Goal: Information Seeking & Learning: Learn about a topic

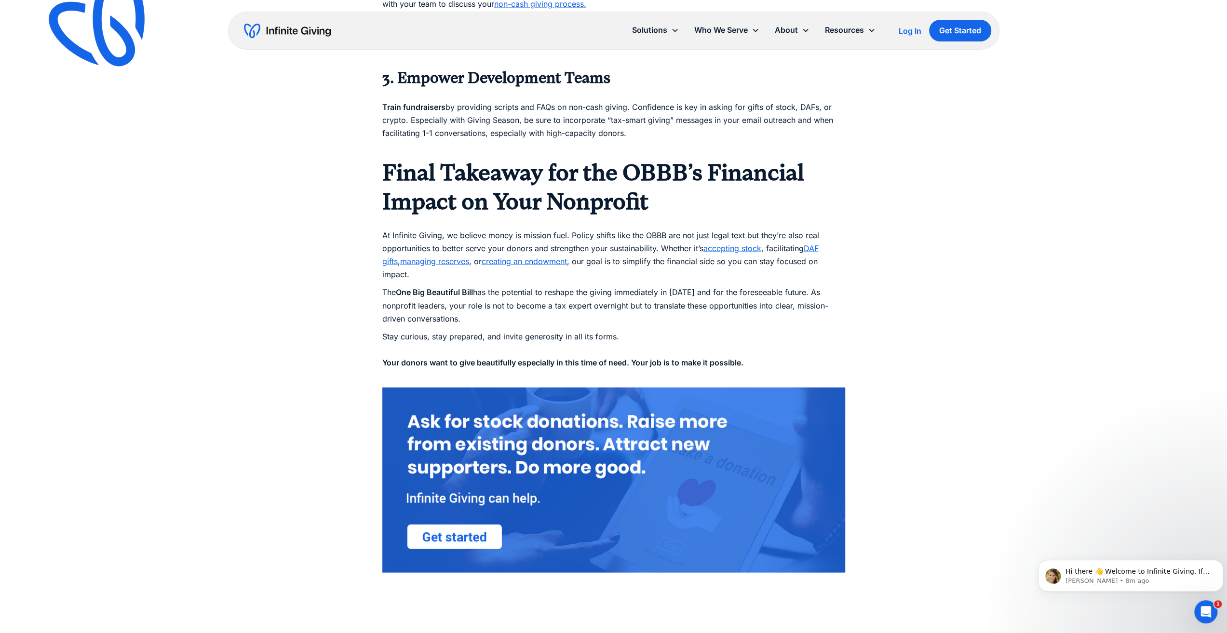
scroll to position [1591, 0]
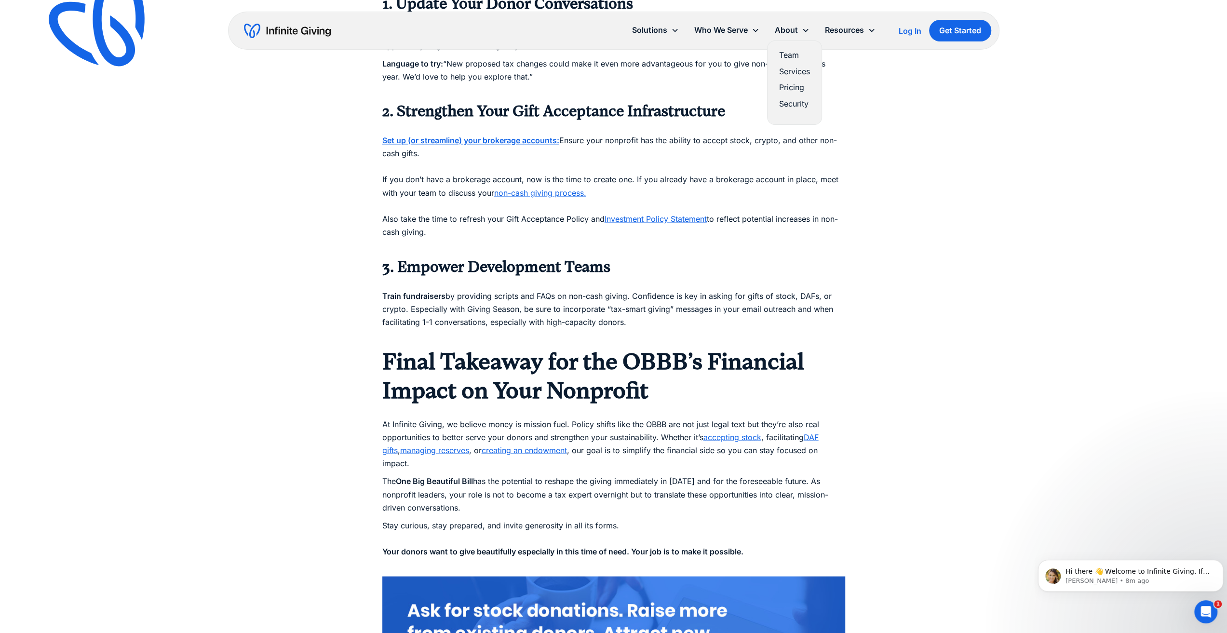
click at [795, 55] on link "Team" at bounding box center [794, 55] width 31 height 13
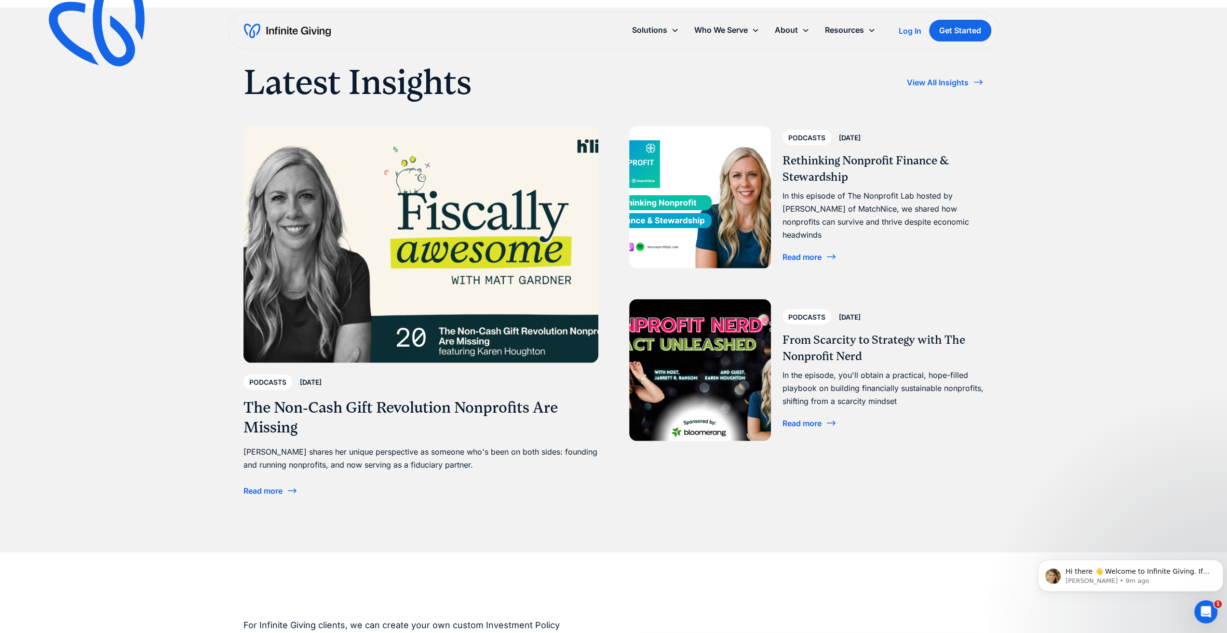
scroll to position [1736, 0]
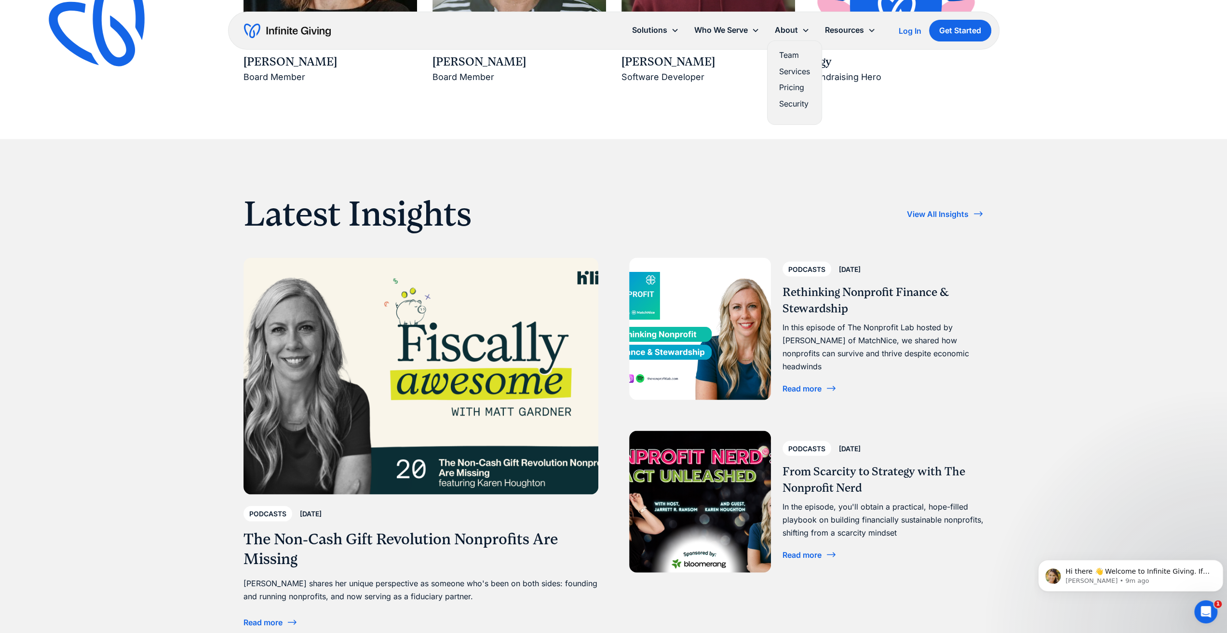
click at [798, 70] on link "Services" at bounding box center [794, 71] width 31 height 13
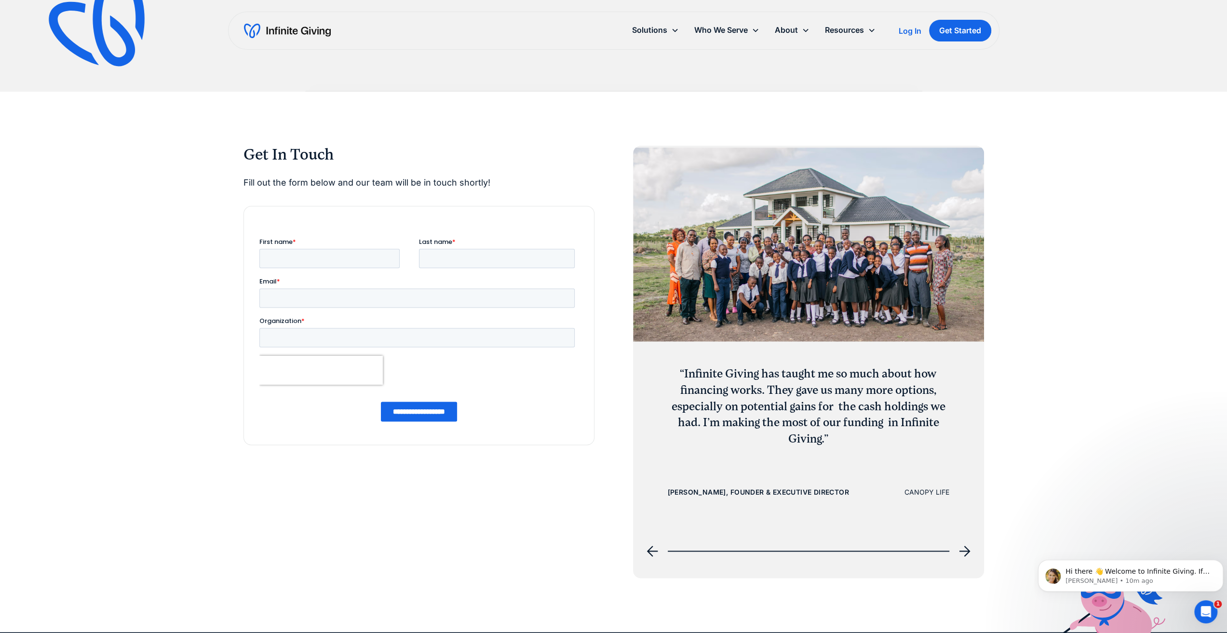
scroll to position [1254, 0]
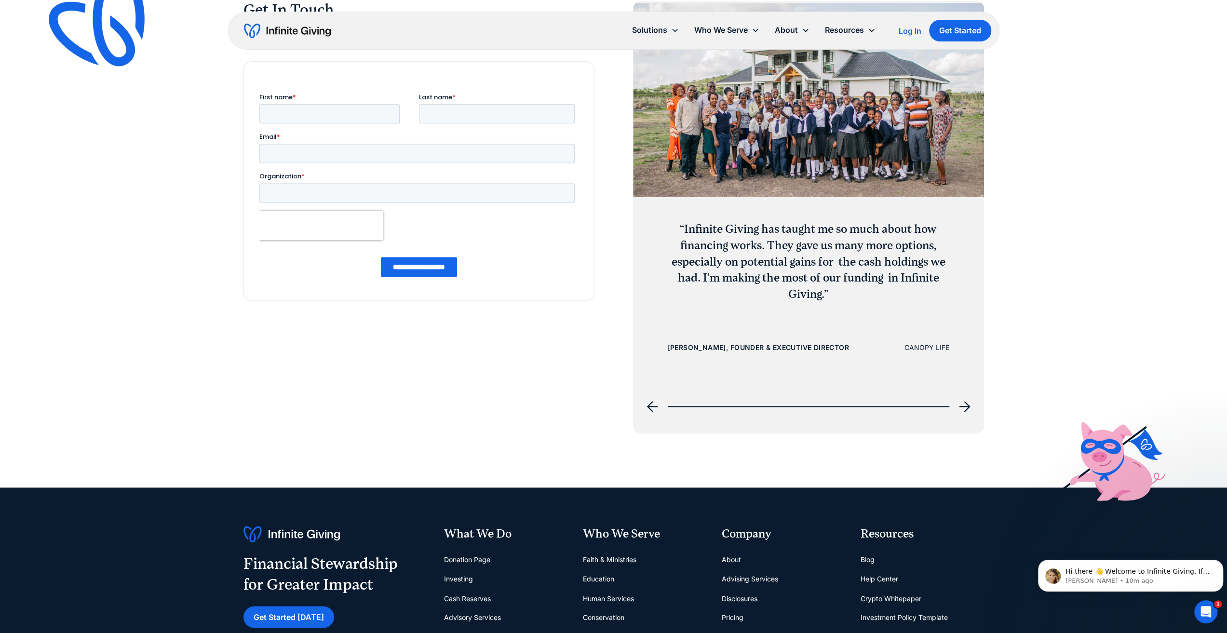
click at [962, 407] on icon "next slide" at bounding box center [965, 407] width 12 height 12
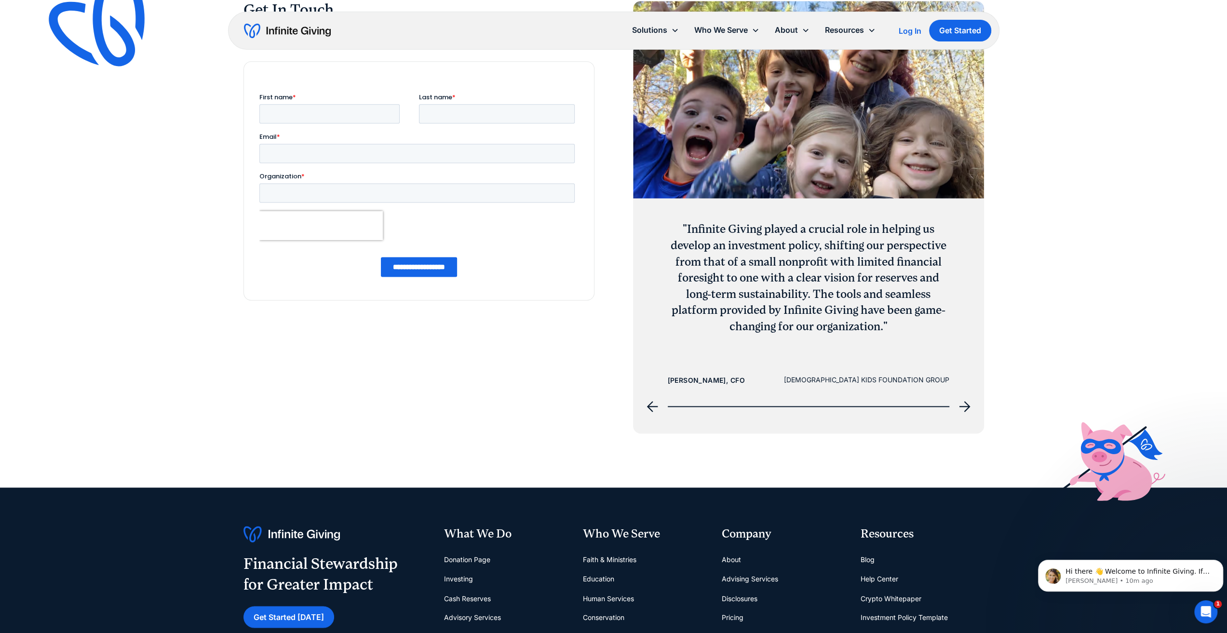
scroll to position [1206, 0]
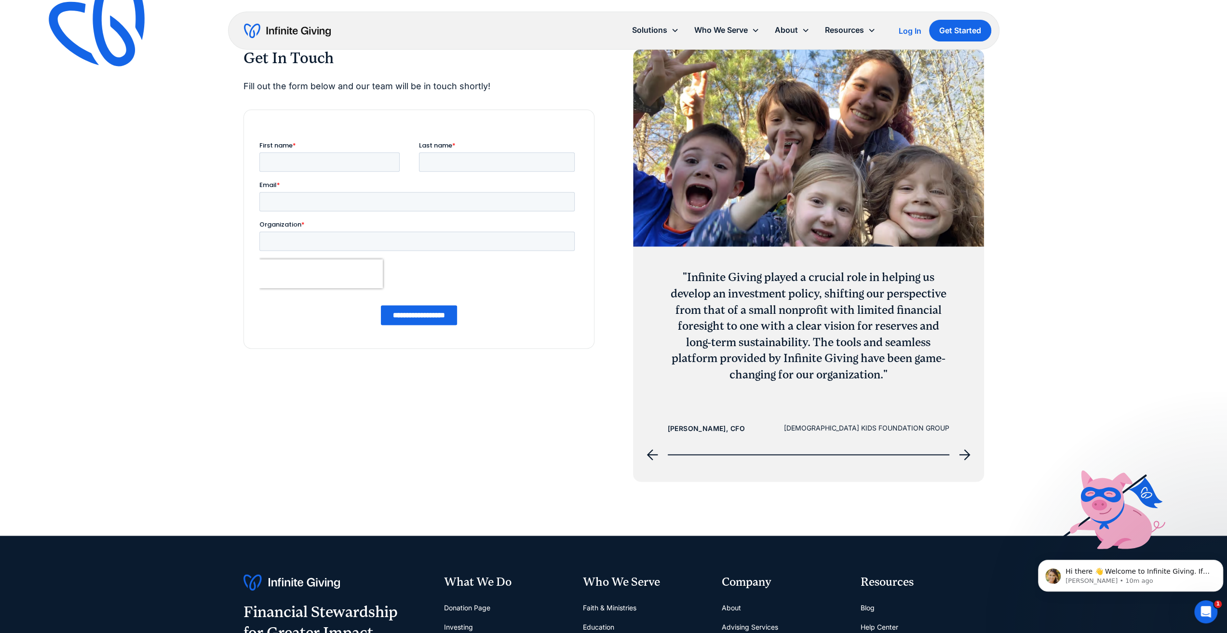
click at [968, 455] on icon "next slide" at bounding box center [964, 454] width 11 height 11
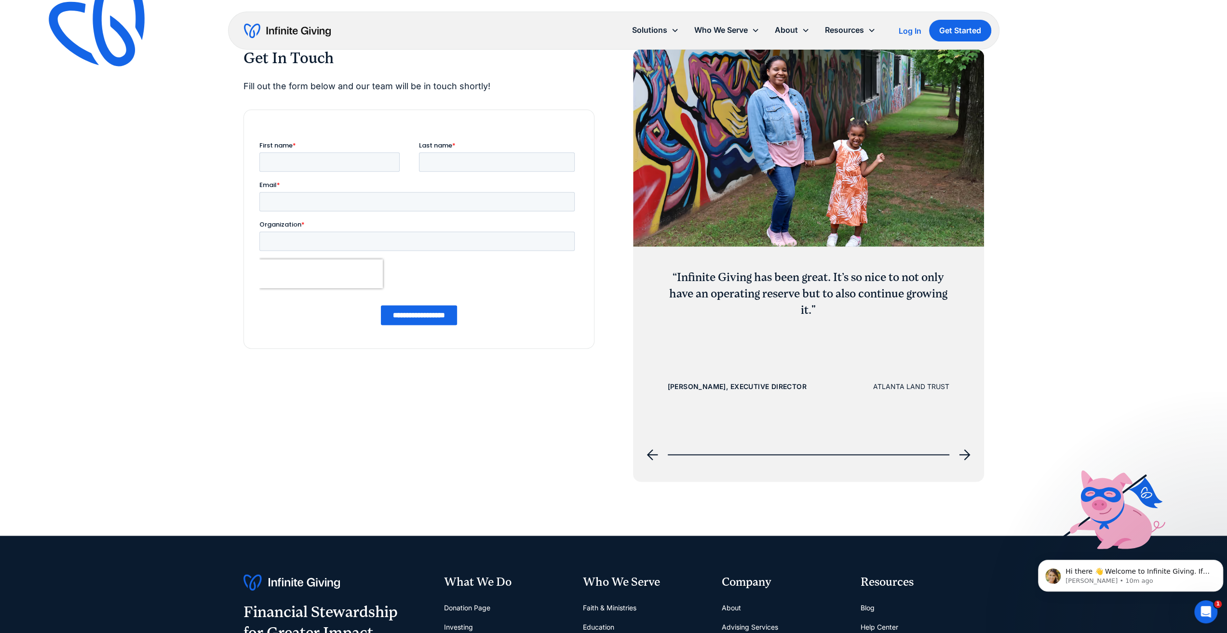
click at [968, 455] on icon "next slide" at bounding box center [964, 454] width 11 height 11
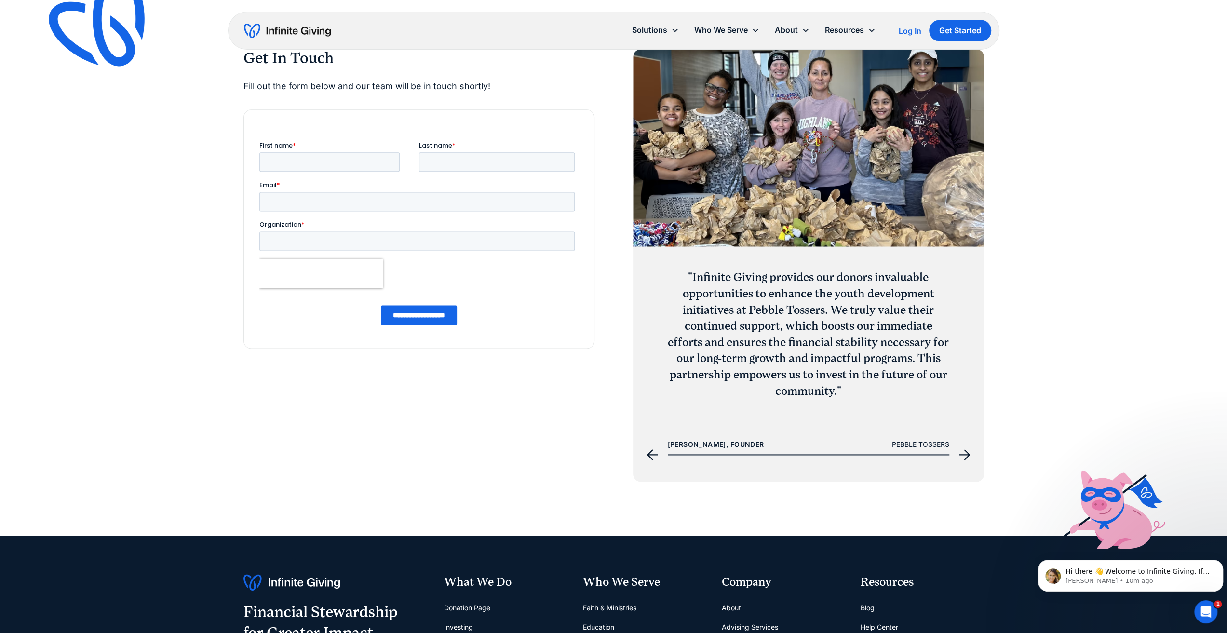
click at [965, 455] on icon "next slide" at bounding box center [964, 454] width 11 height 11
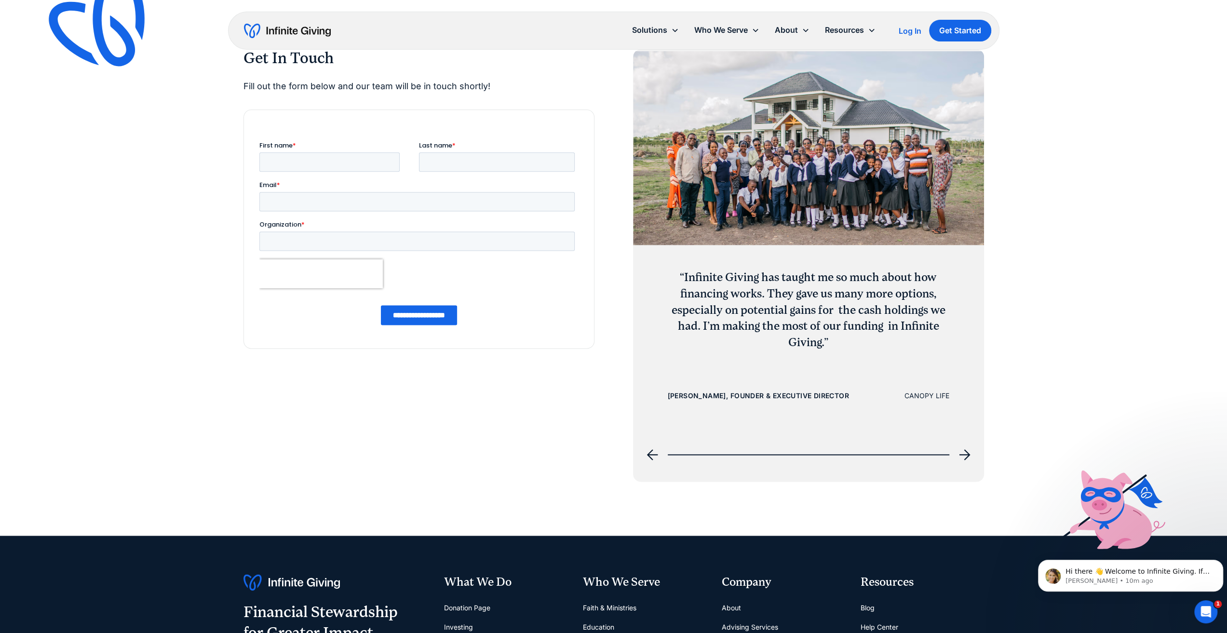
click at [965, 455] on icon "next slide" at bounding box center [964, 454] width 11 height 11
